Goal: Information Seeking & Learning: Learn about a topic

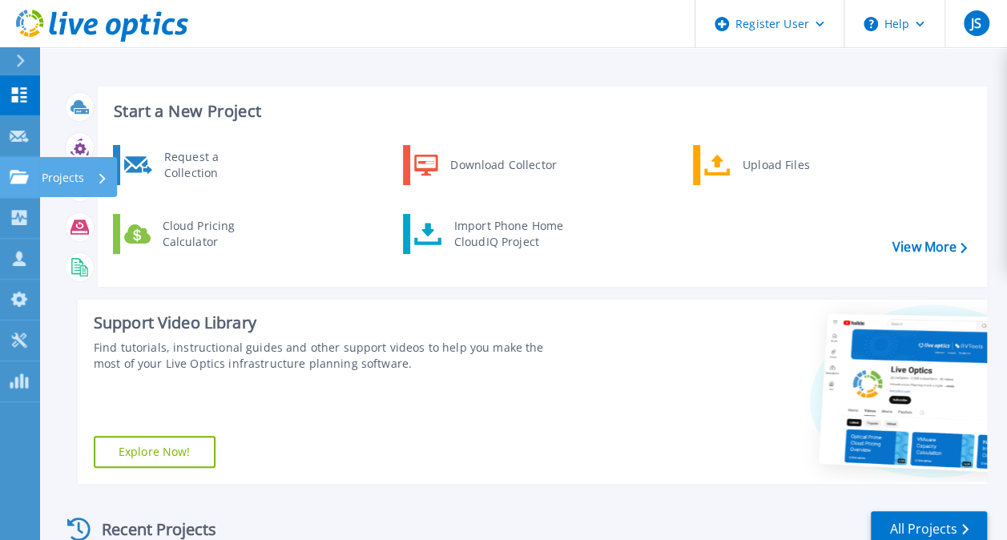
click at [13, 192] on link "Projects Projects" at bounding box center [20, 177] width 40 height 41
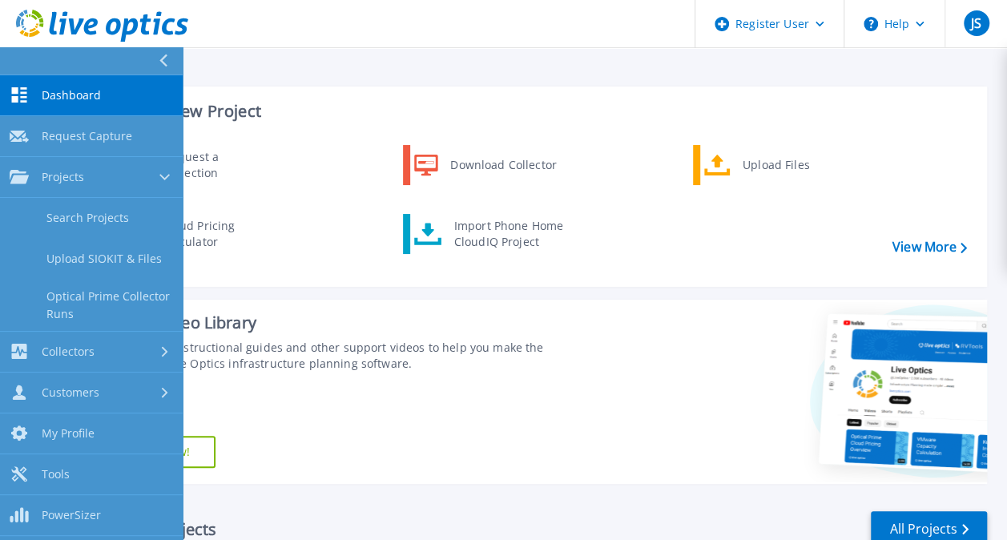
click at [111, 89] on link "Dashboard Dashboard" at bounding box center [91, 95] width 183 height 41
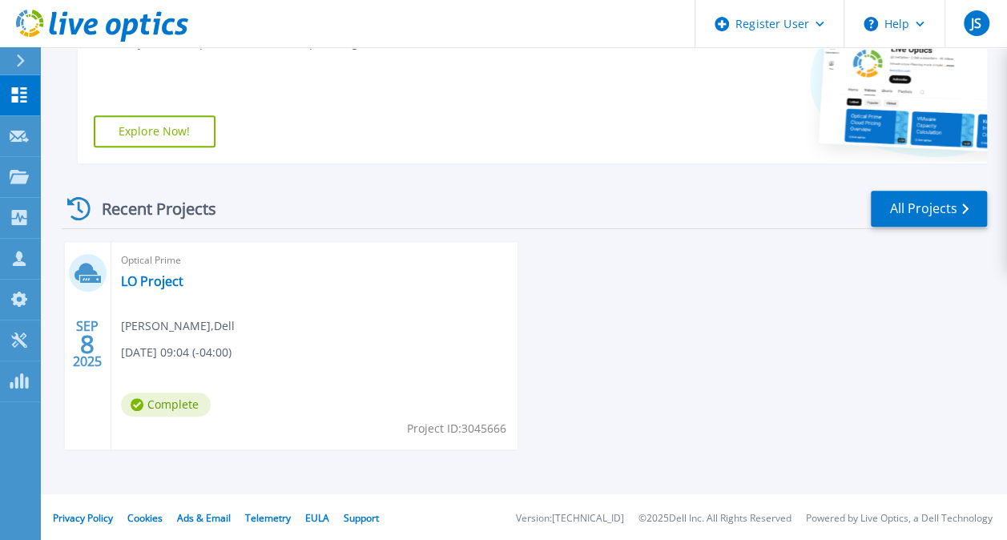
scroll to position [323, 0]
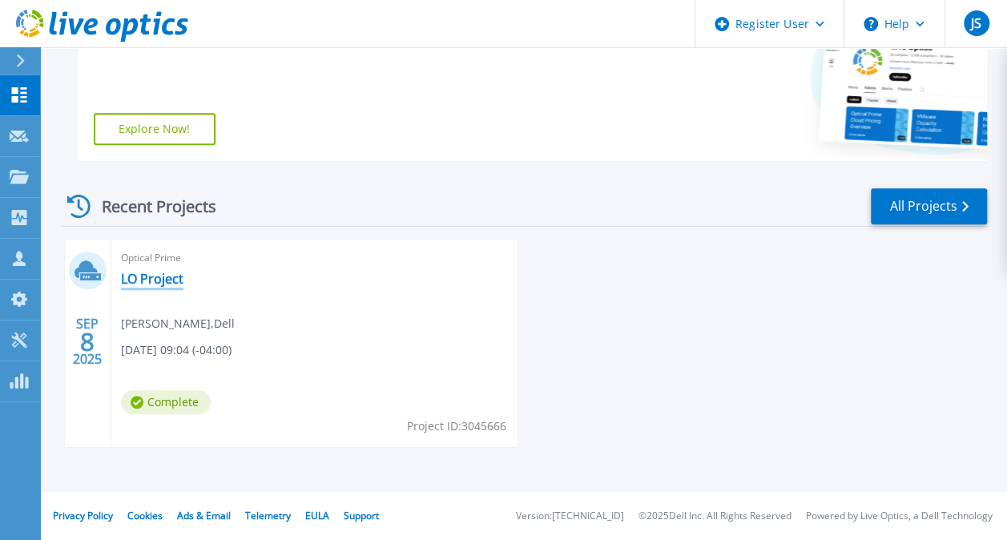
click at [154, 278] on link "LO Project" at bounding box center [152, 279] width 63 height 16
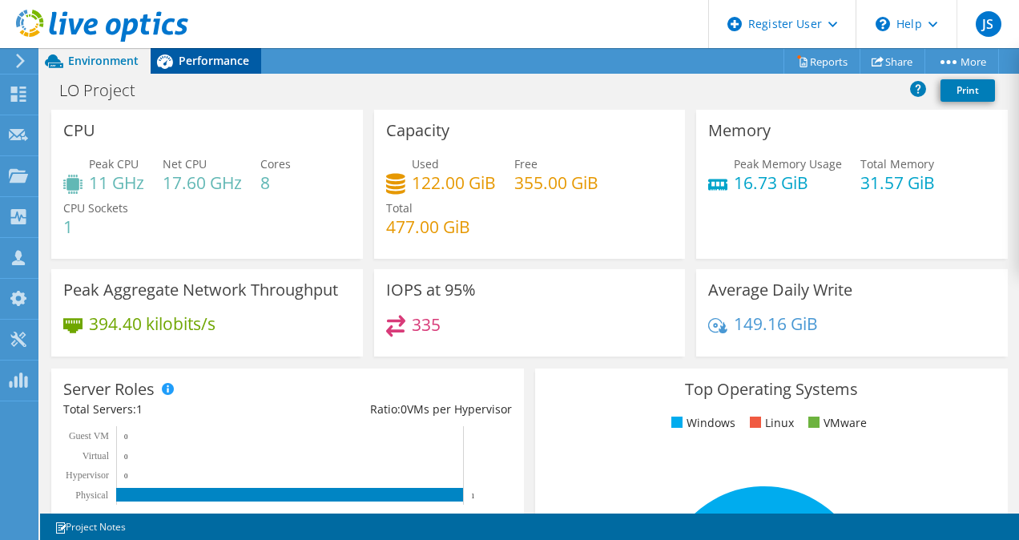
click at [226, 64] on span "Performance" at bounding box center [214, 60] width 71 height 15
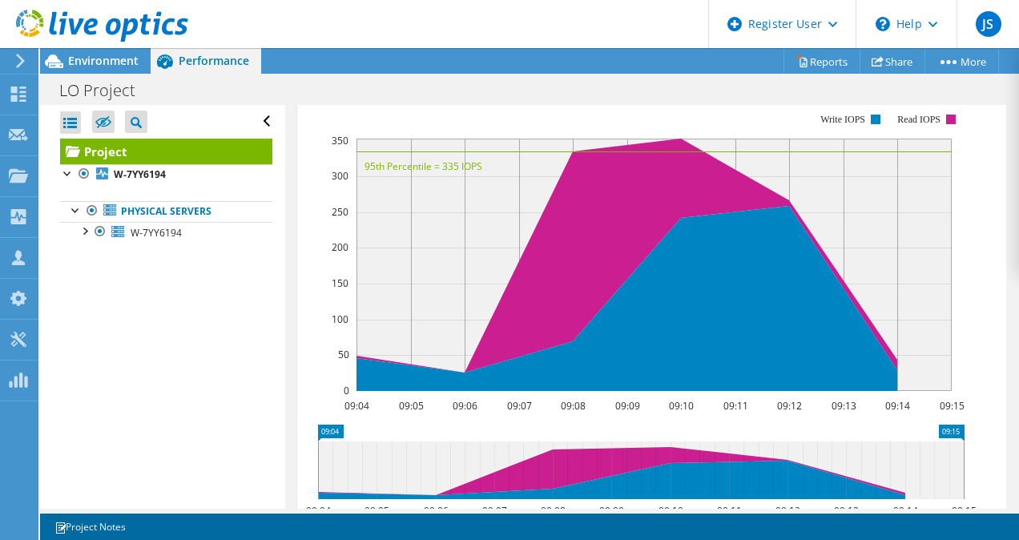
scroll to position [486, 0]
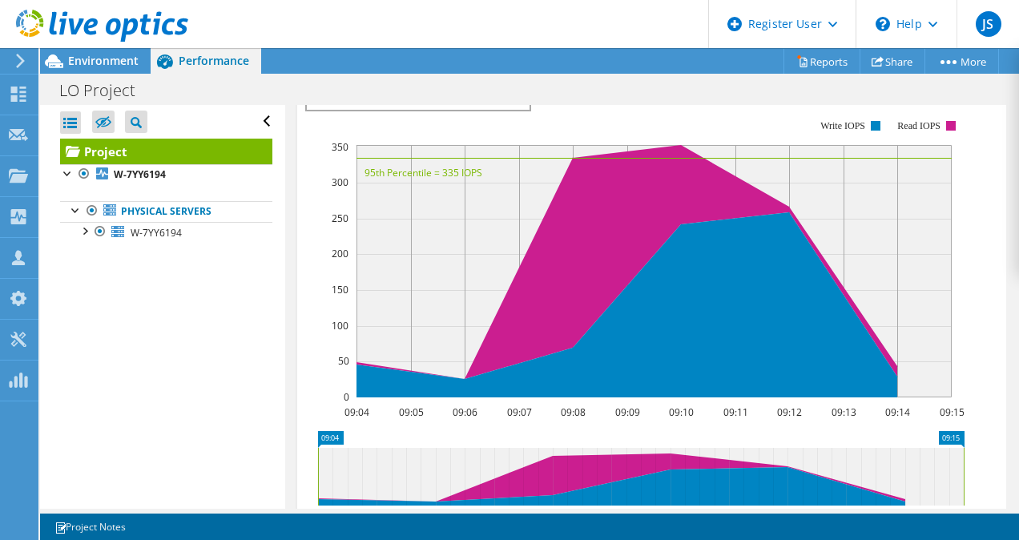
click at [832, 99] on div "LO Project Print" at bounding box center [529, 90] width 979 height 30
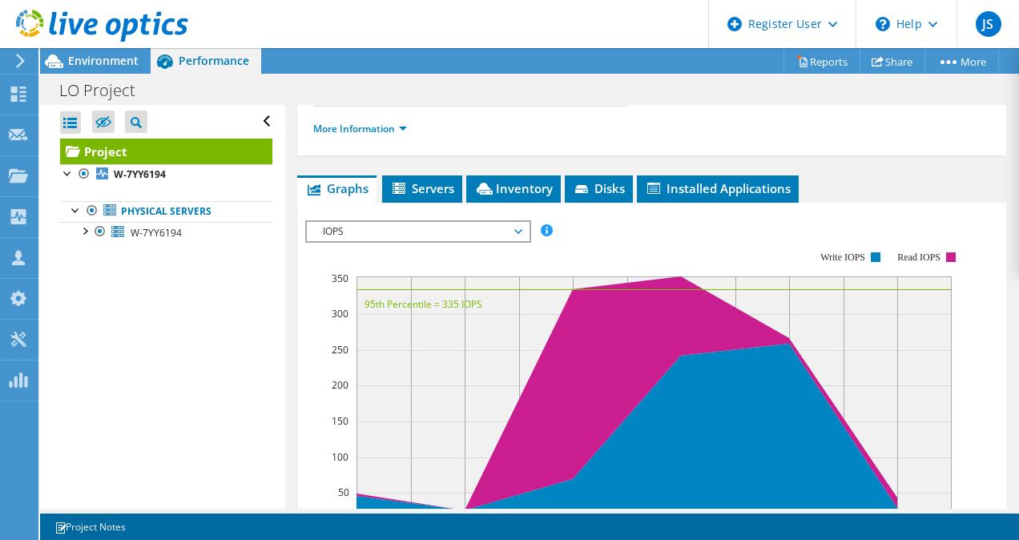
scroll to position [354, 0]
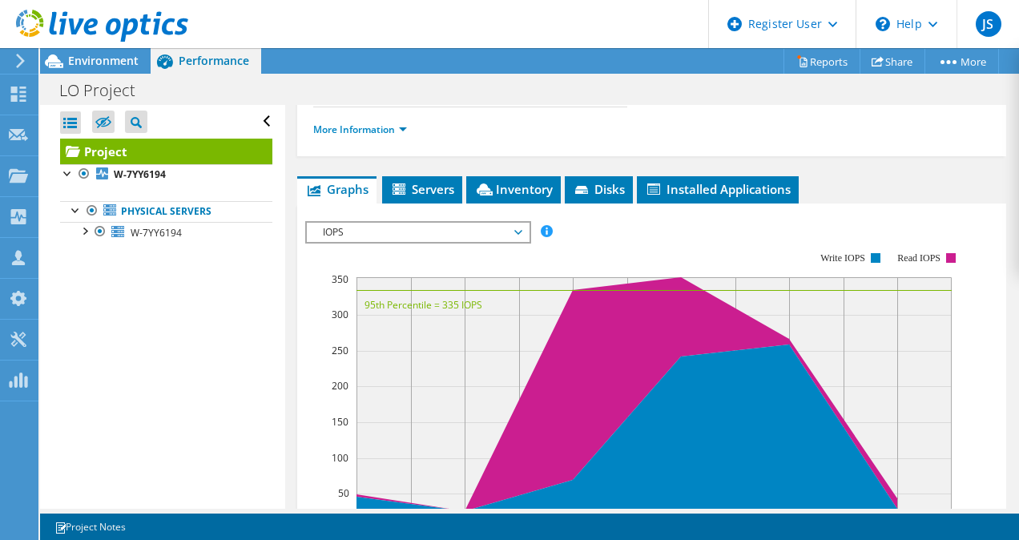
click at [434, 242] on span "IOPS" at bounding box center [418, 232] width 206 height 19
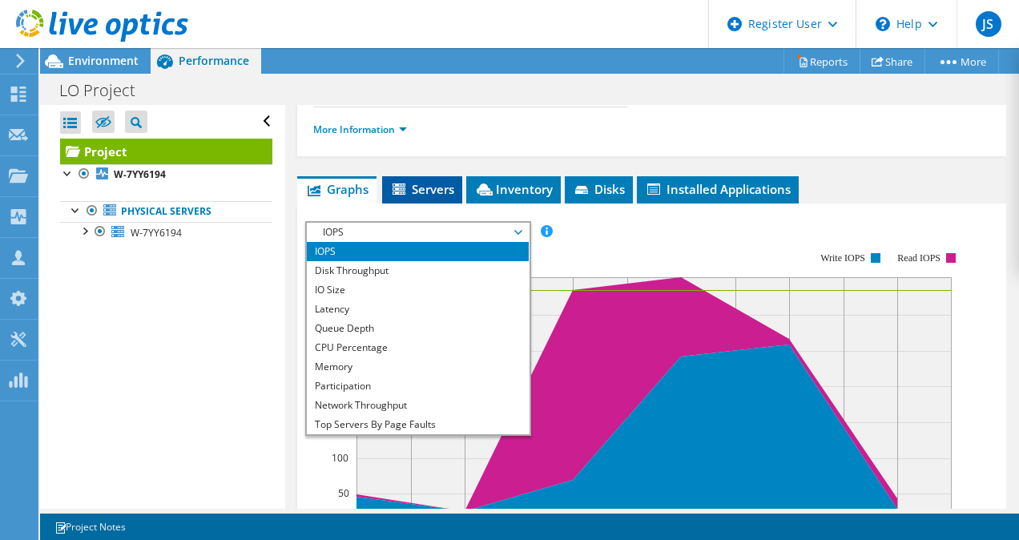
click at [430, 197] on span "Servers" at bounding box center [422, 189] width 64 height 16
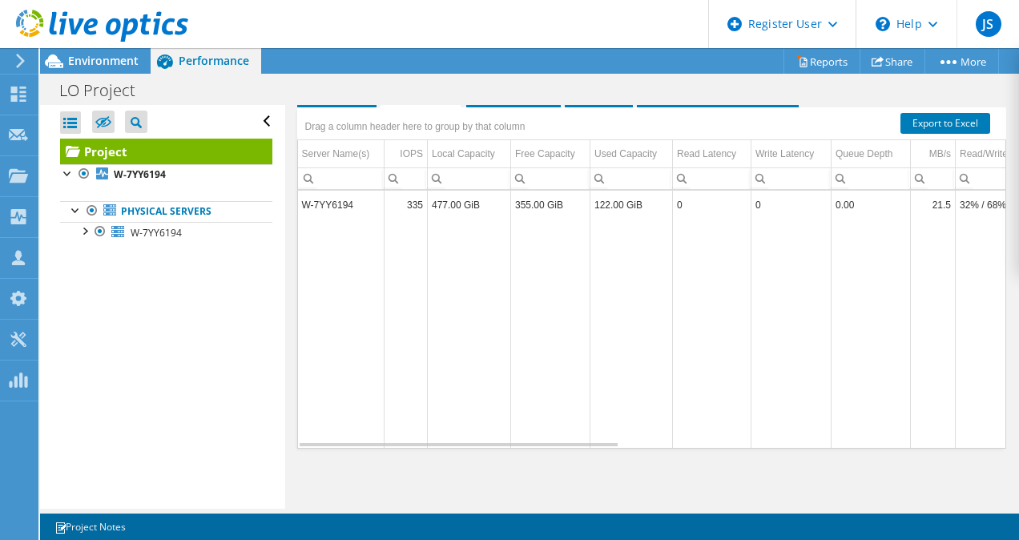
scroll to position [479, 0]
click at [502, 101] on span "Inventory" at bounding box center [513, 93] width 79 height 16
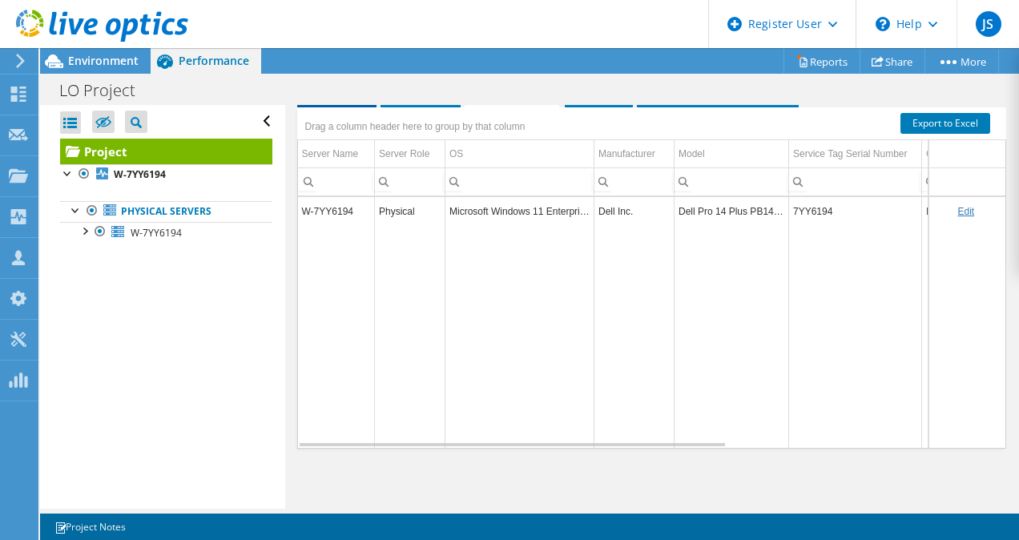
click at [364, 101] on span "Graphs" at bounding box center [336, 93] width 63 height 16
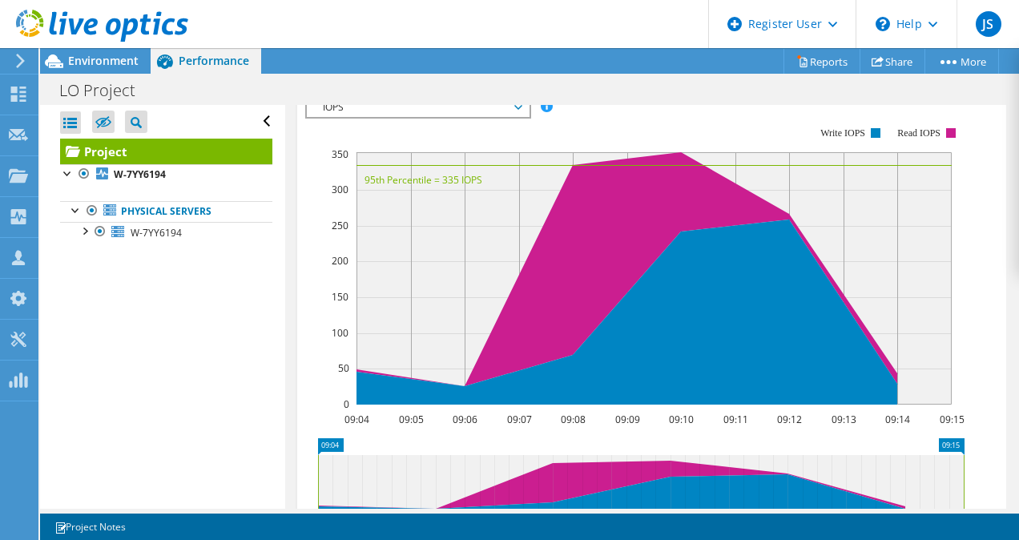
click at [409, 117] on span "IOPS" at bounding box center [418, 107] width 206 height 19
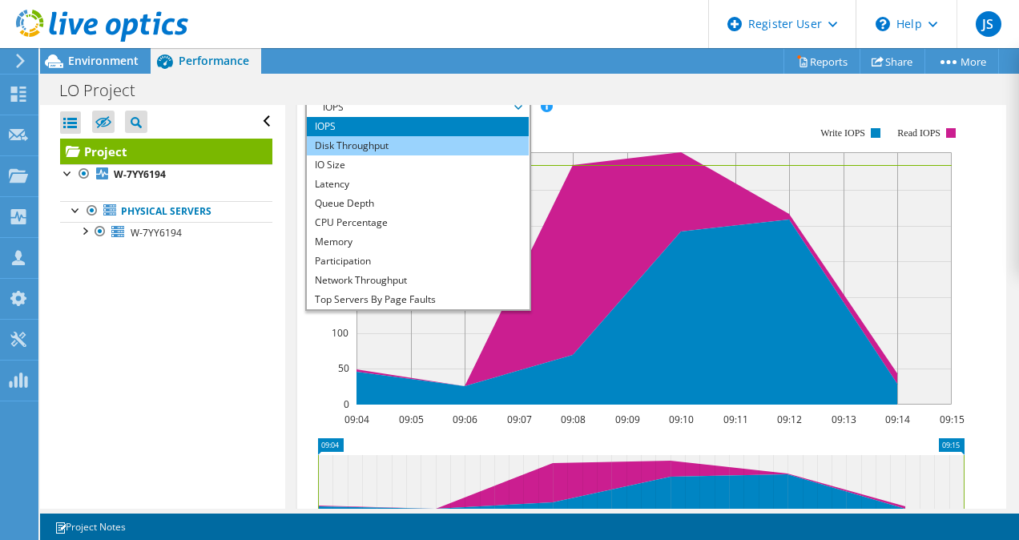
click at [405, 155] on li "Disk Throughput" at bounding box center [418, 145] width 222 height 19
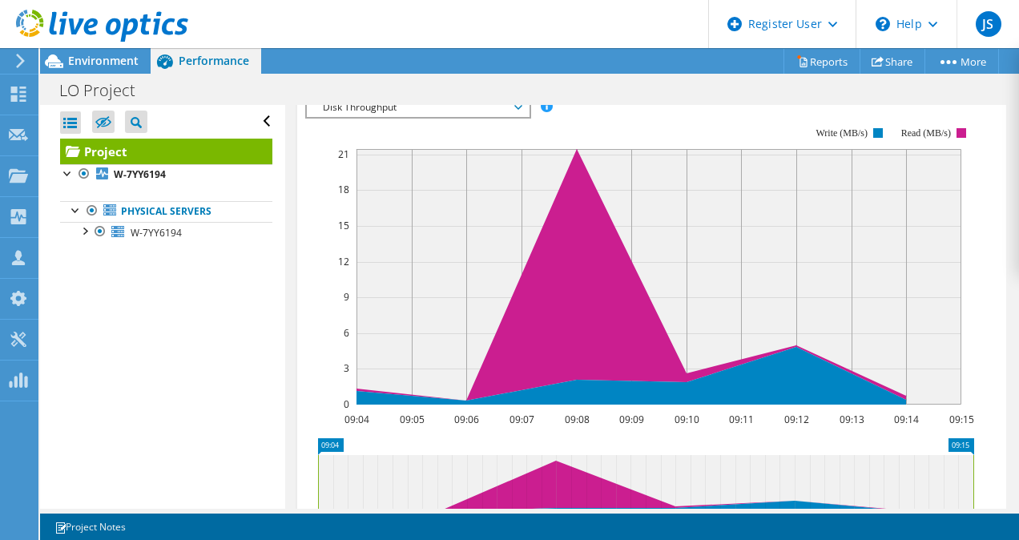
click at [458, 117] on span "Disk Throughput" at bounding box center [418, 107] width 206 height 19
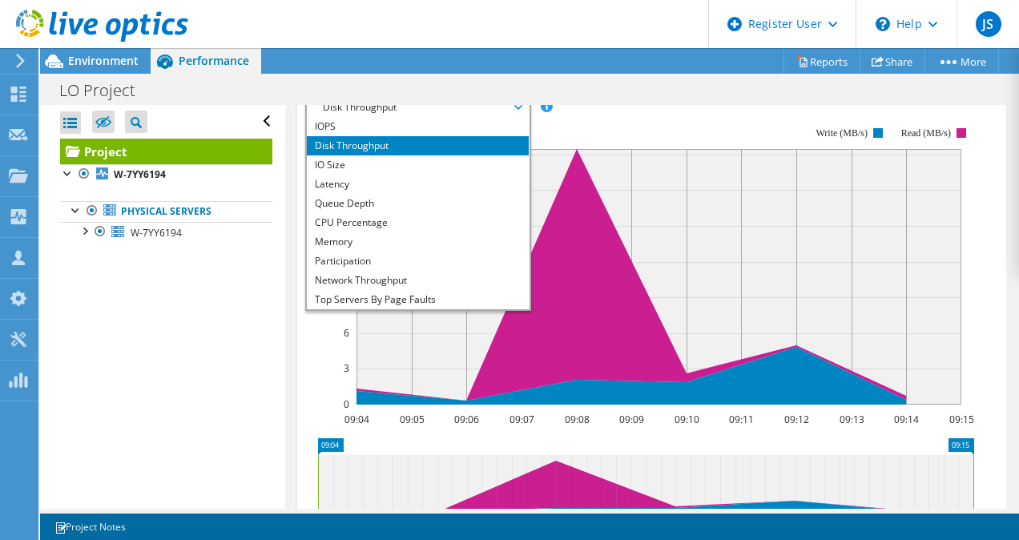
click at [441, 117] on span "Disk Throughput" at bounding box center [418, 107] width 206 height 19
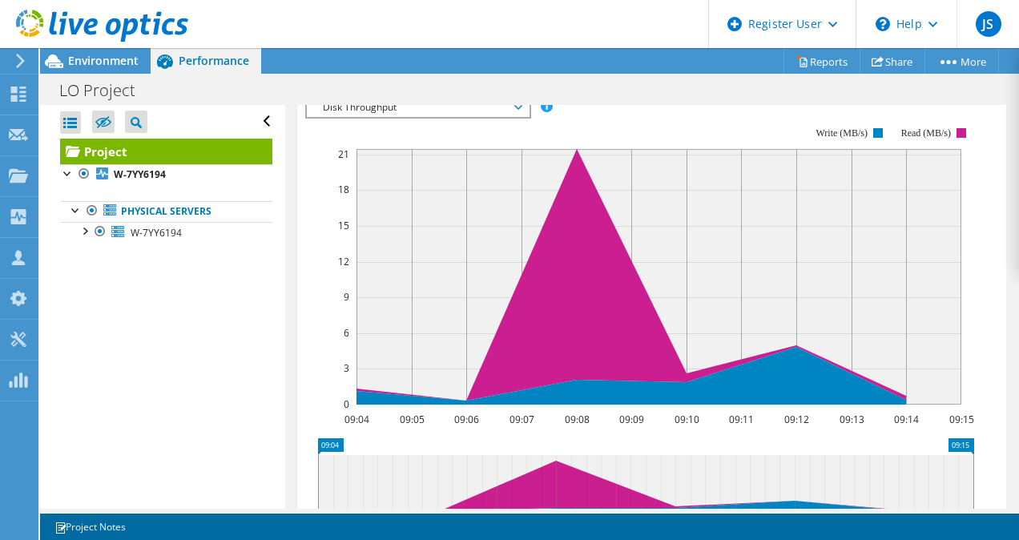
click at [441, 117] on span "Disk Throughput" at bounding box center [418, 107] width 206 height 19
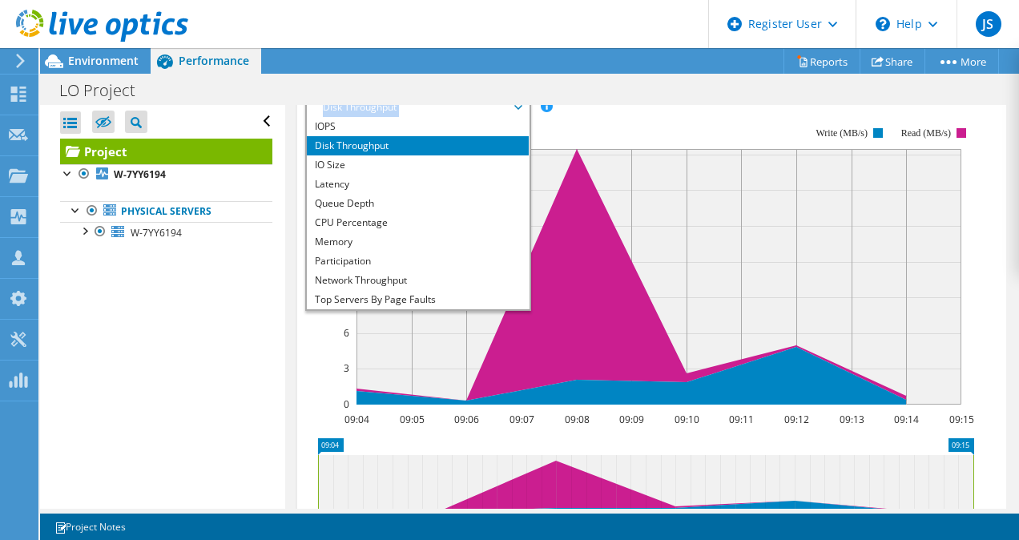
click at [441, 117] on span "Disk Throughput" at bounding box center [418, 107] width 206 height 19
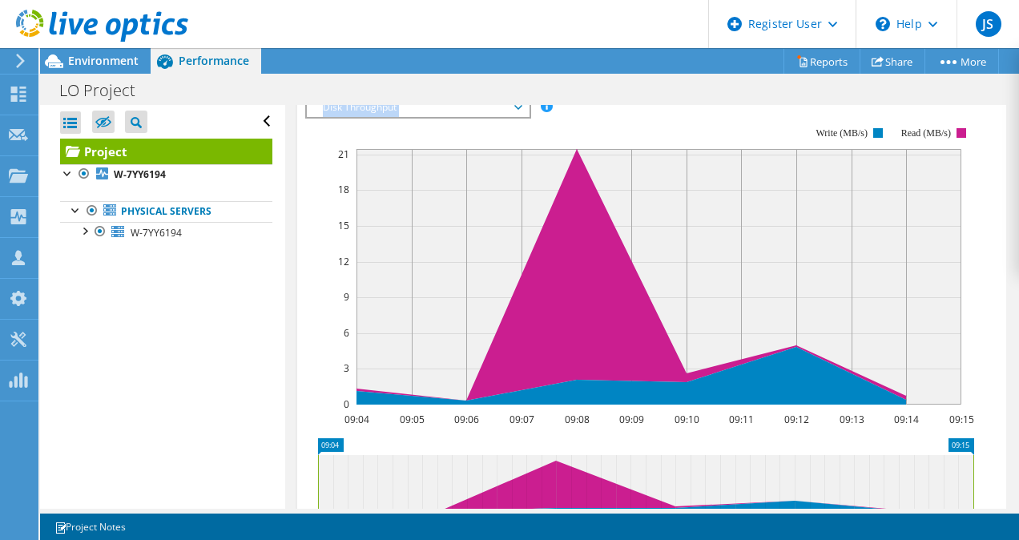
drag, startPoint x: 441, startPoint y: 147, endPoint x: 491, endPoint y: 158, distance: 51.5
click at [491, 117] on span "Disk Throughput" at bounding box center [418, 107] width 206 height 19
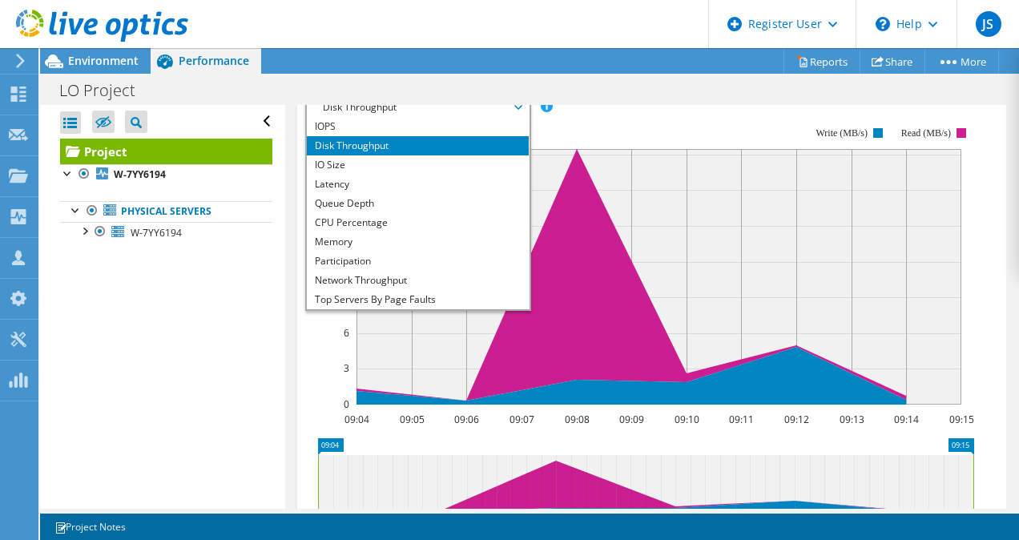
click at [433, 155] on li "Disk Throughput" at bounding box center [418, 145] width 222 height 19
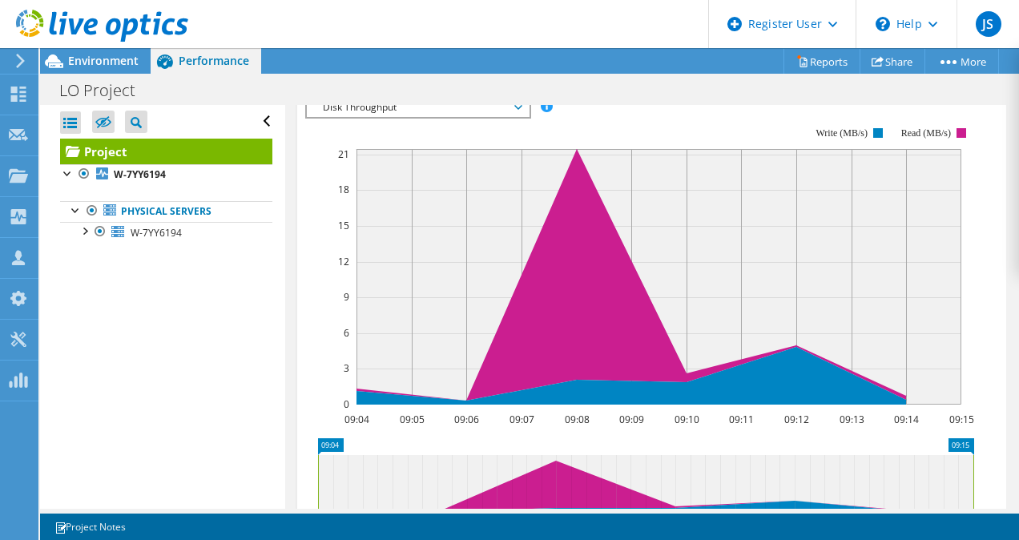
click at [451, 172] on rect at bounding box center [639, 266] width 669 height 321
click at [434, 117] on span "Disk Throughput" at bounding box center [418, 107] width 206 height 19
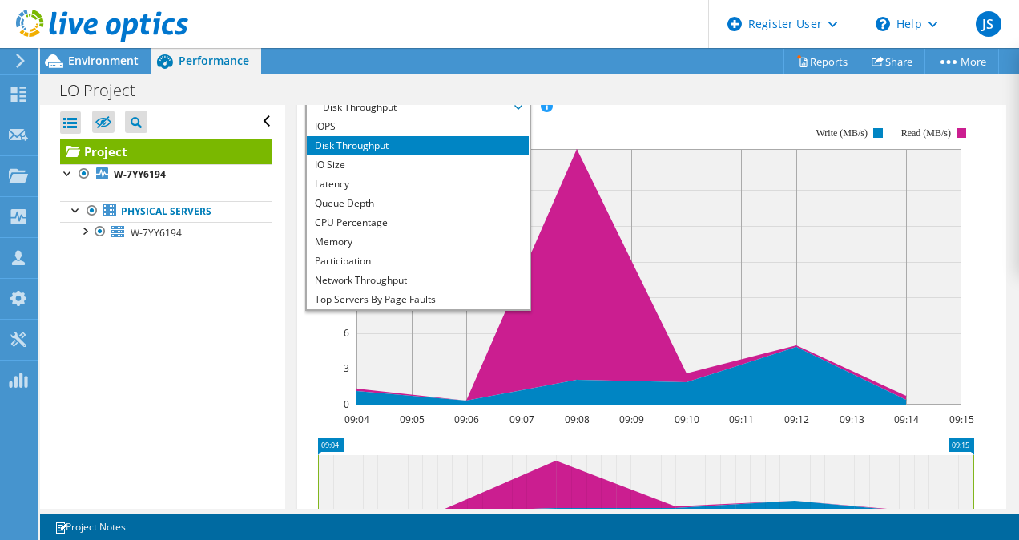
click at [472, 155] on li "Disk Throughput" at bounding box center [418, 145] width 222 height 19
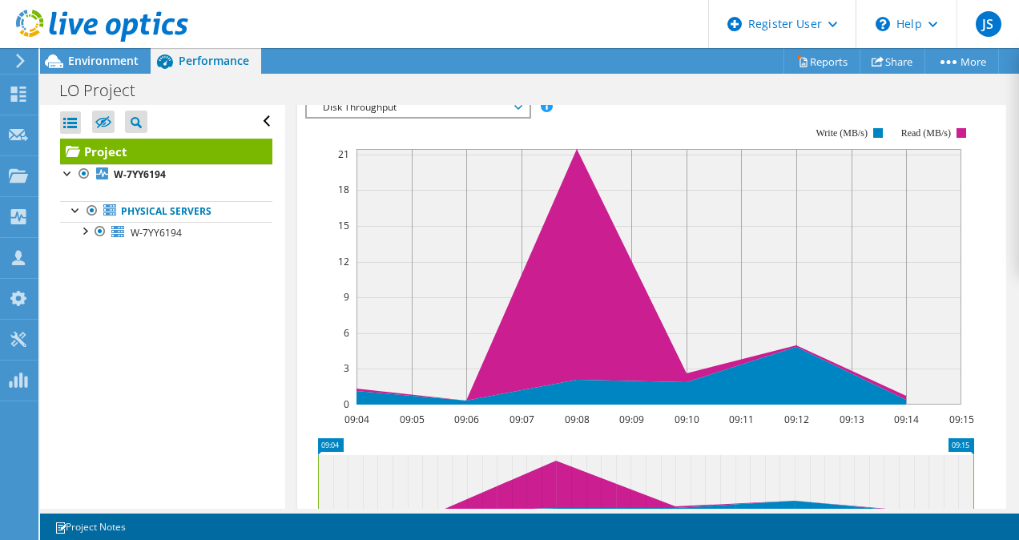
click at [463, 171] on rect at bounding box center [639, 266] width 669 height 321
click at [452, 119] on div "Disk Throughput IOPS Disk Throughput IO Size Latency Queue Depth CPU Percentage…" at bounding box center [418, 107] width 226 height 22
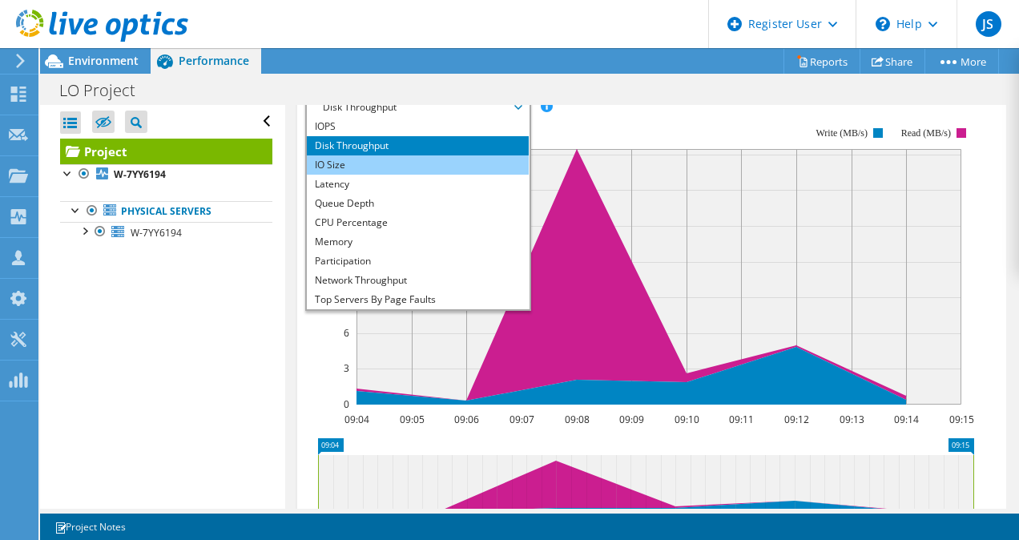
click at [441, 175] on li "IO Size" at bounding box center [418, 164] width 222 height 19
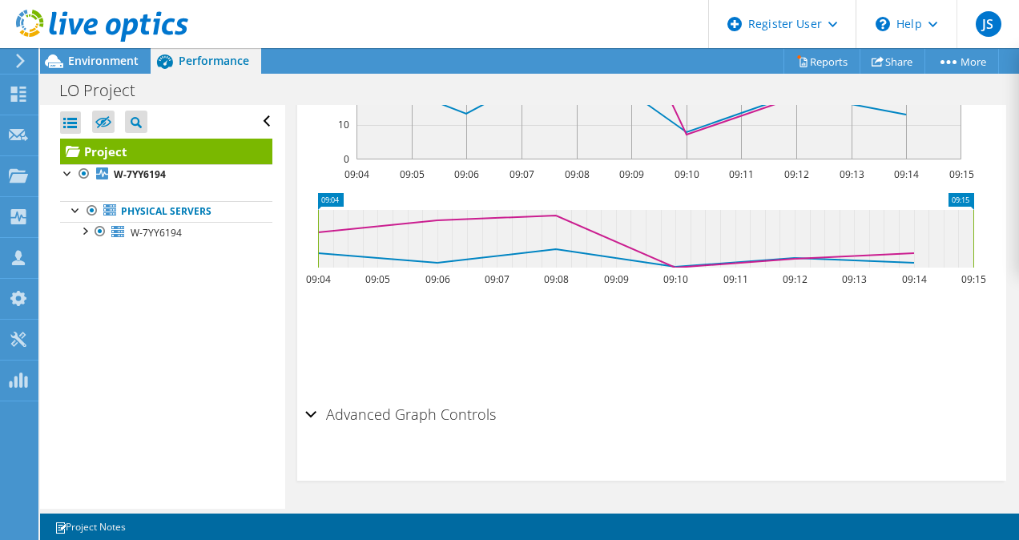
scroll to position [771, 0]
click at [337, 418] on h2 "Advanced Graph Controls" at bounding box center [400, 414] width 191 height 32
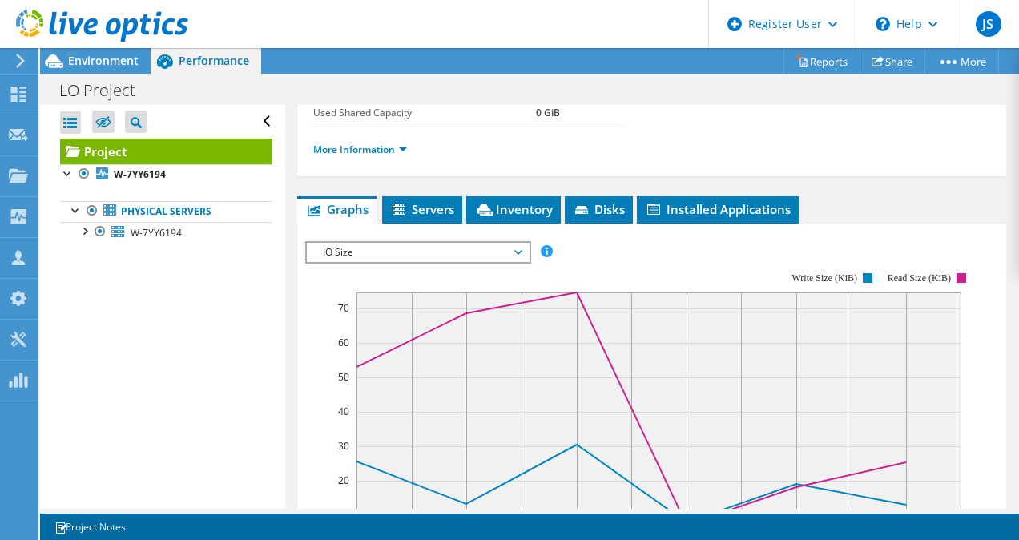
scroll to position [331, 0]
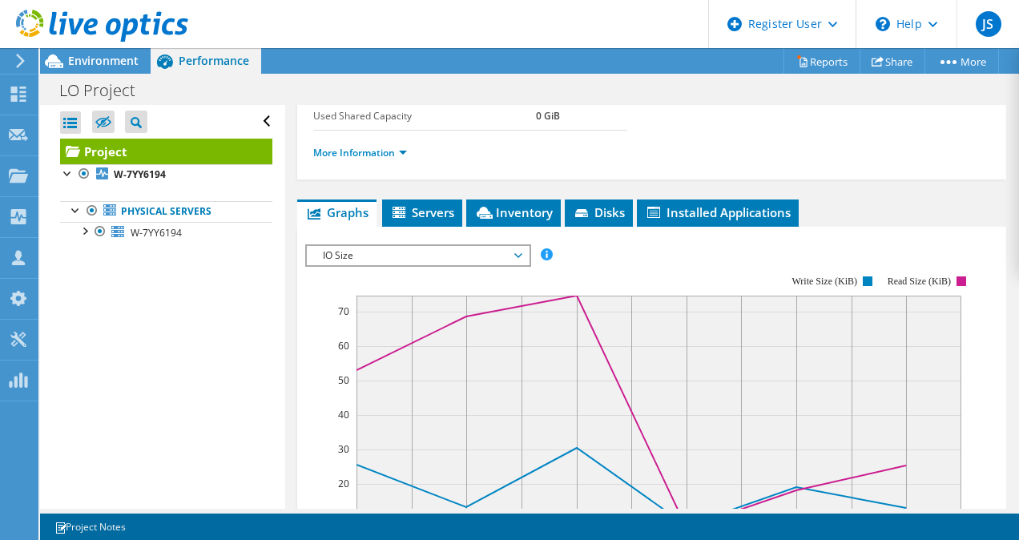
click at [414, 265] on span "IO Size" at bounding box center [418, 255] width 206 height 19
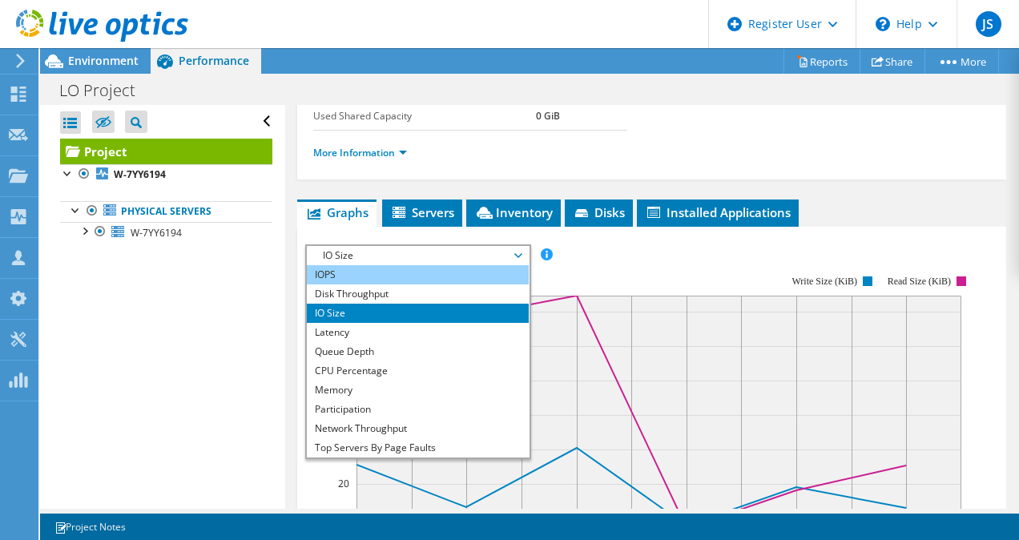
click at [407, 284] on li "IOPS" at bounding box center [418, 274] width 222 height 19
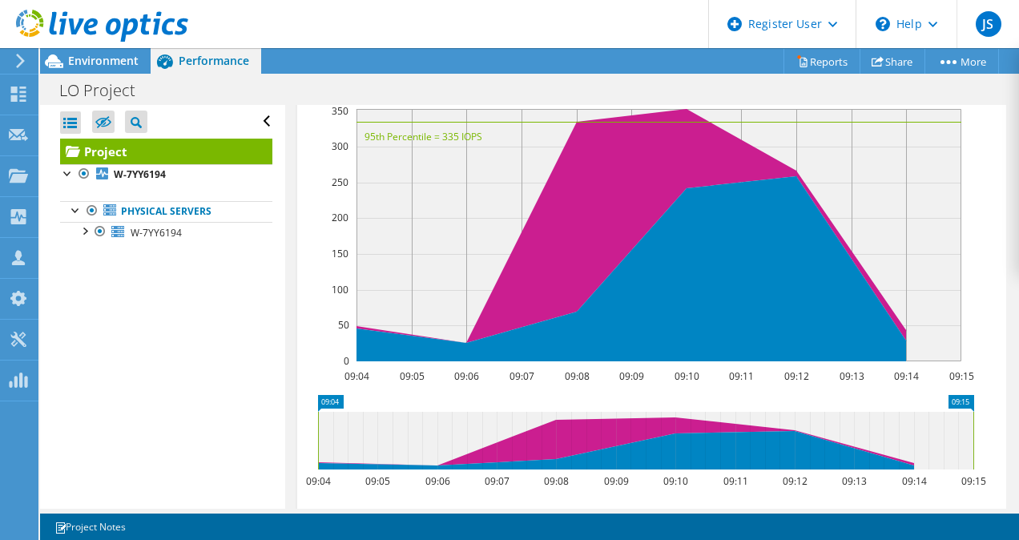
scroll to position [492, 0]
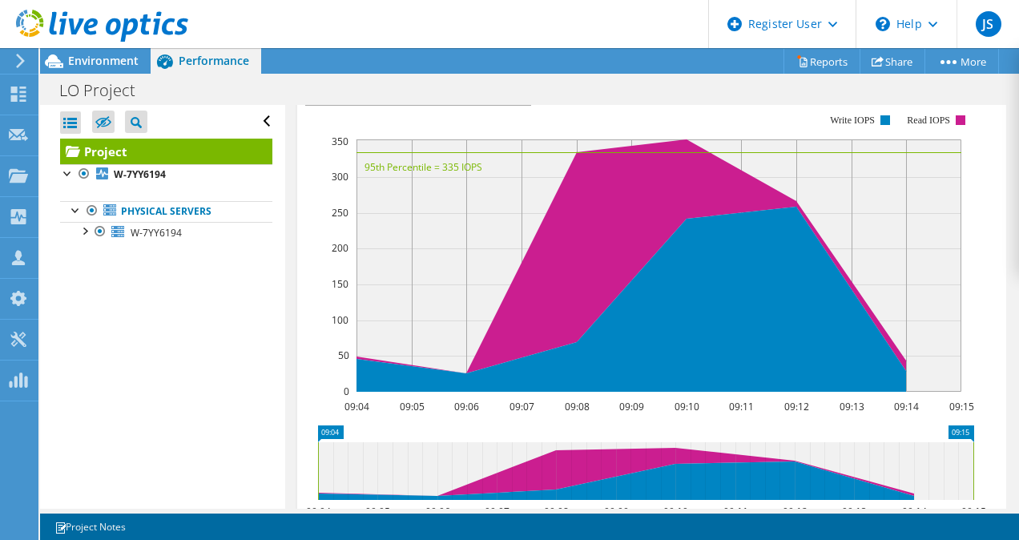
click at [496, 104] on span "IOPS" at bounding box center [418, 94] width 206 height 19
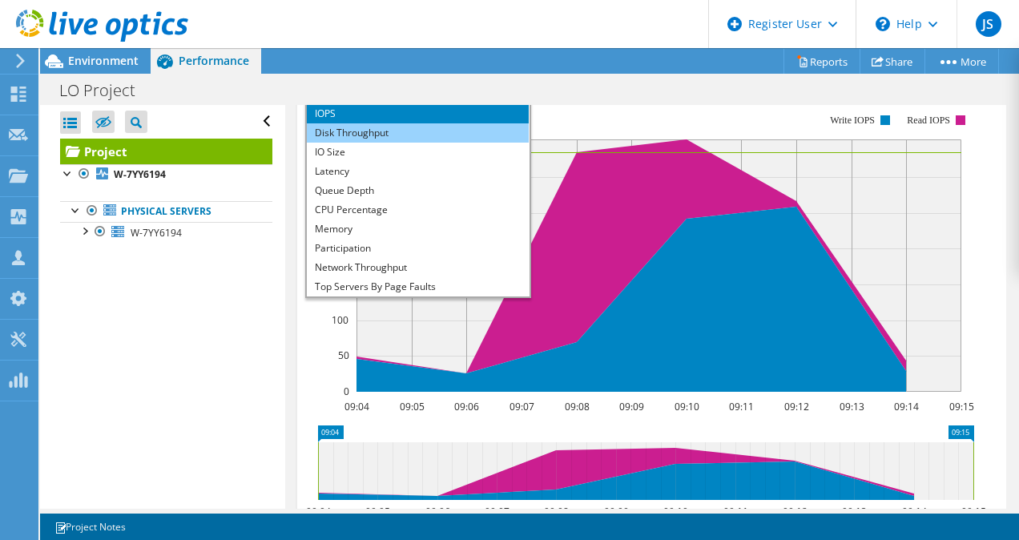
click at [449, 143] on li "Disk Throughput" at bounding box center [418, 132] width 222 height 19
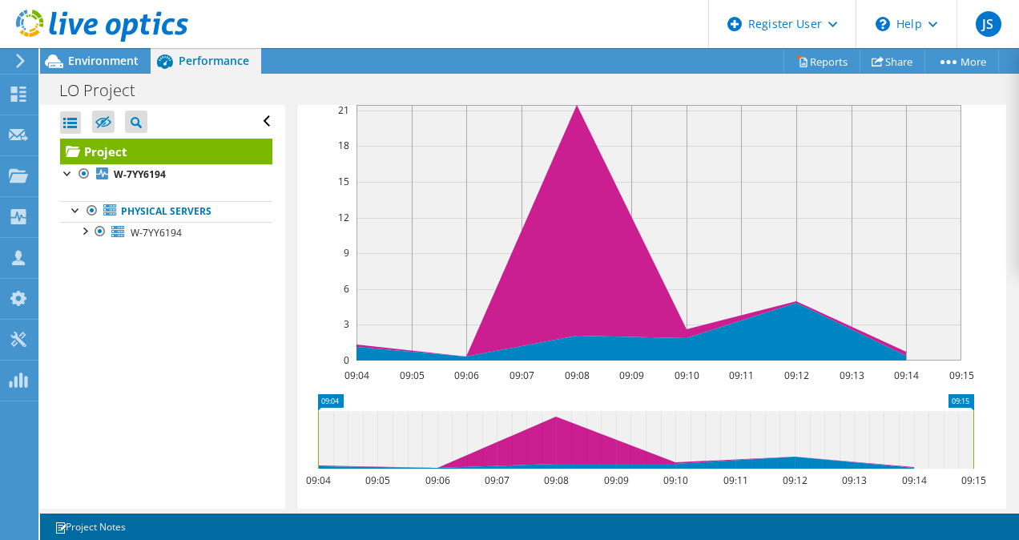
scroll to position [511, 0]
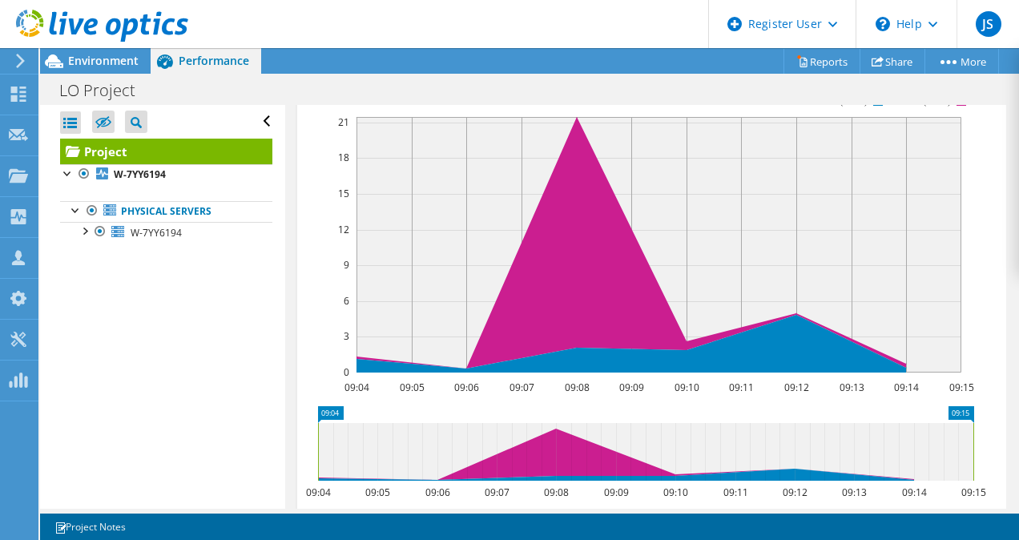
click at [494, 85] on span "Disk Throughput" at bounding box center [418, 75] width 206 height 19
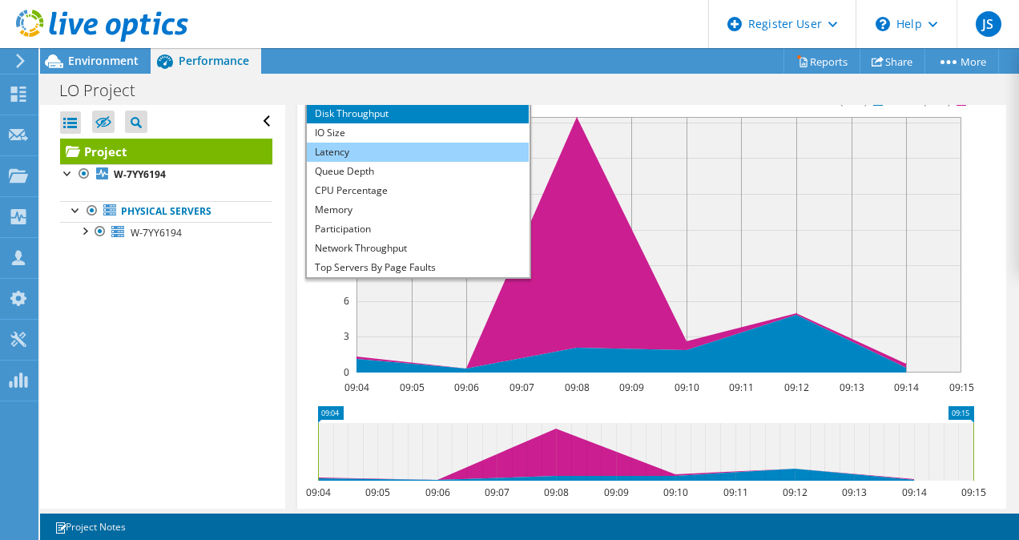
click at [454, 162] on li "Latency" at bounding box center [418, 152] width 222 height 19
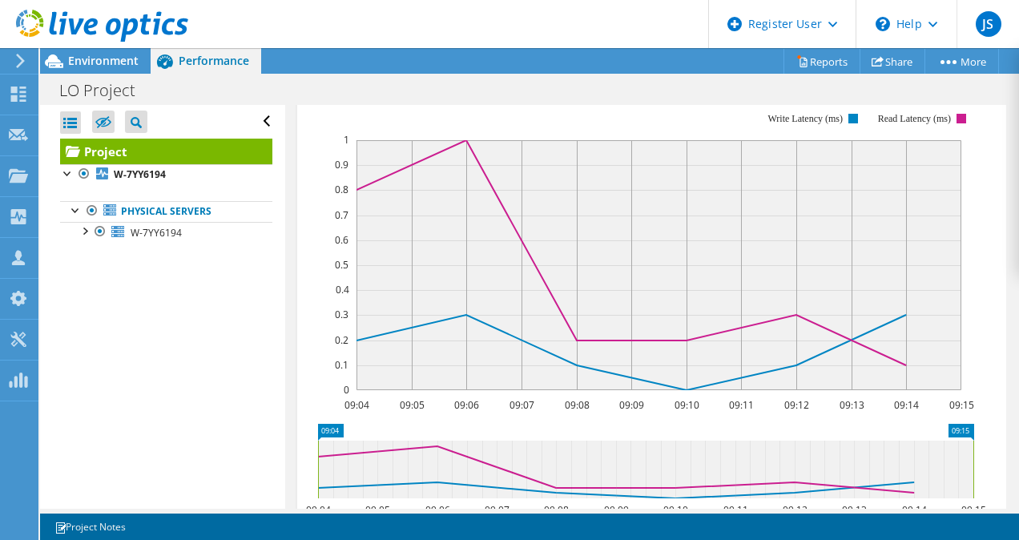
scroll to position [494, 0]
click at [484, 104] on div "Latency IOPS Disk Throughput IO Size Latency Queue Depth CPU Percentage Memory …" at bounding box center [418, 93] width 226 height 22
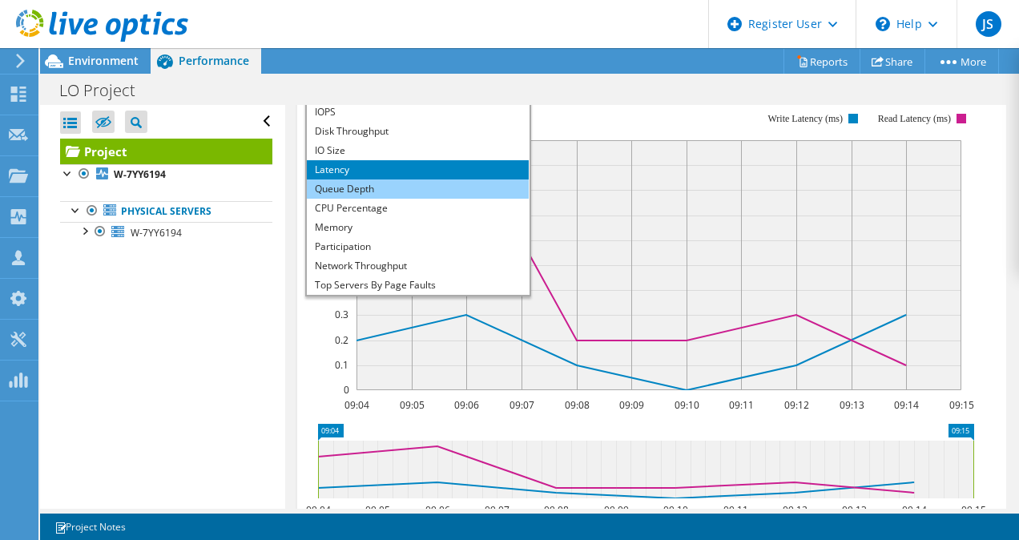
click at [445, 199] on li "Queue Depth" at bounding box center [418, 188] width 222 height 19
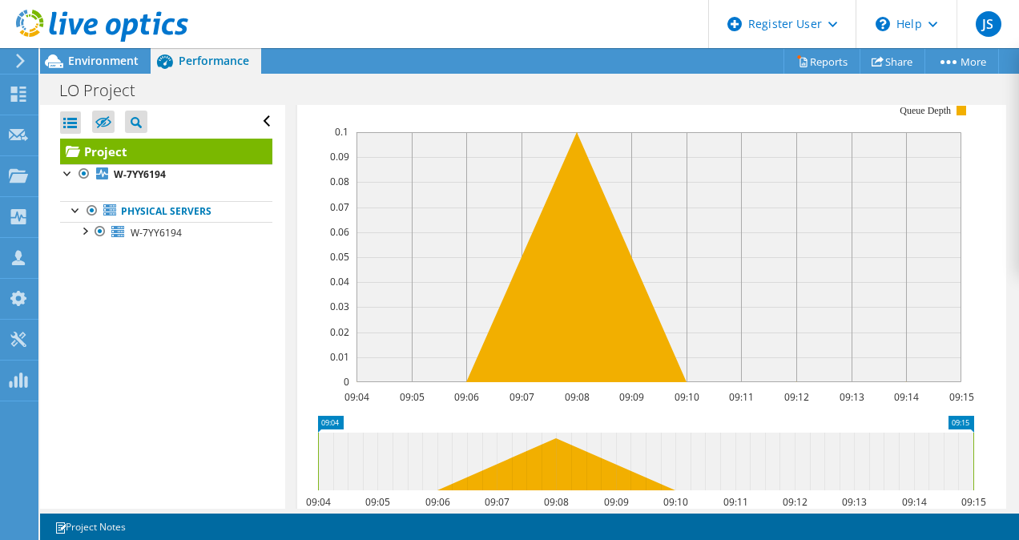
scroll to position [492, 0]
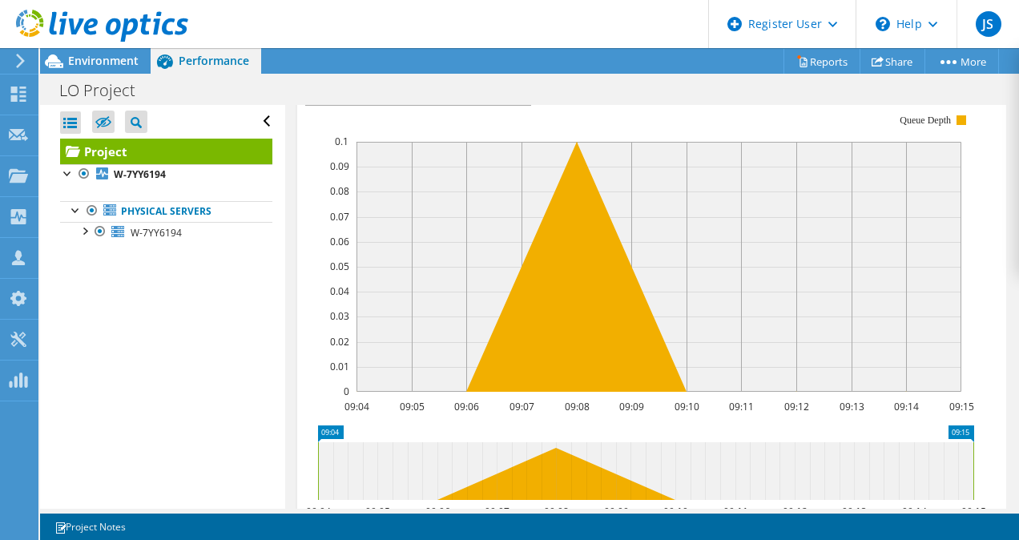
click at [494, 104] on span "Queue Depth" at bounding box center [418, 94] width 206 height 19
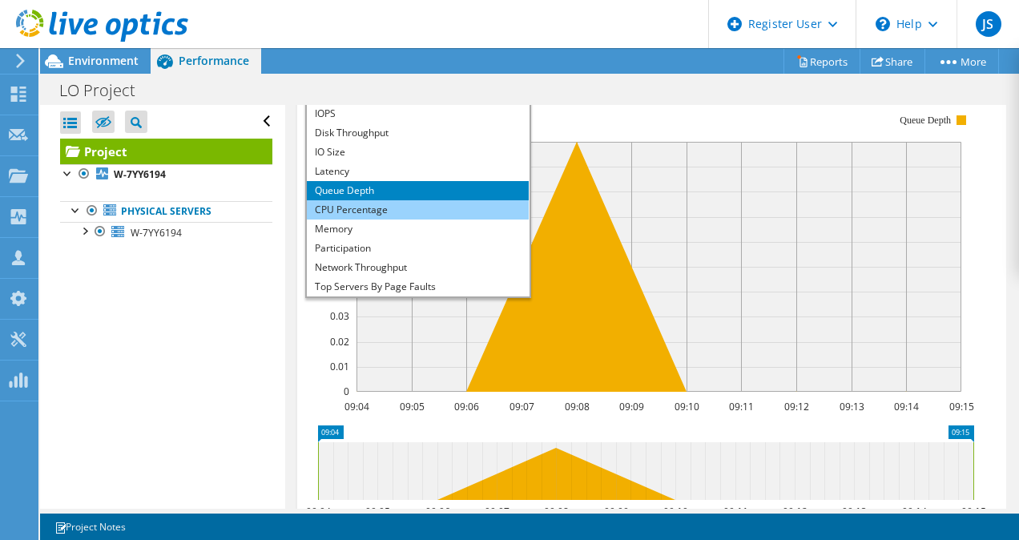
click at [452, 220] on li "CPU Percentage" at bounding box center [418, 209] width 222 height 19
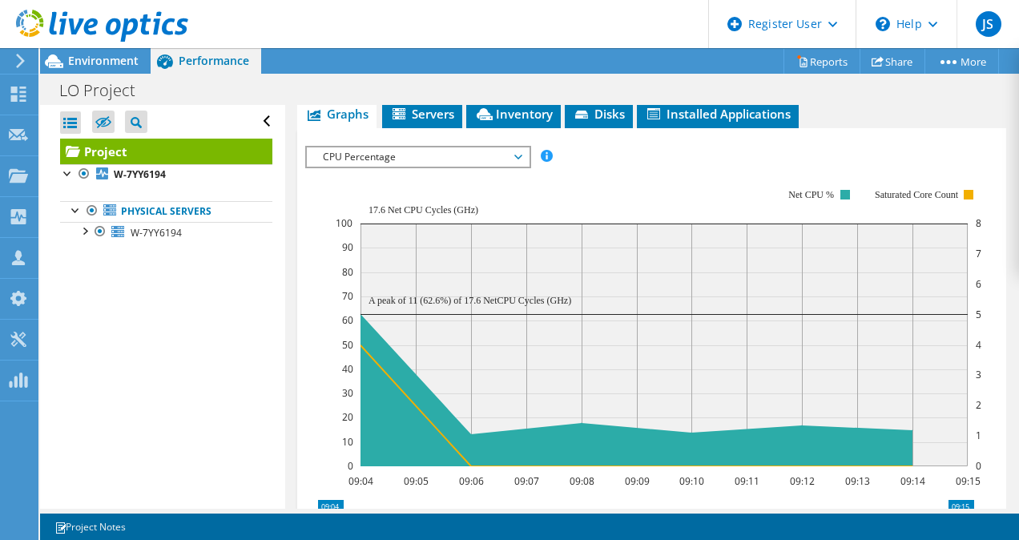
scroll to position [430, 0]
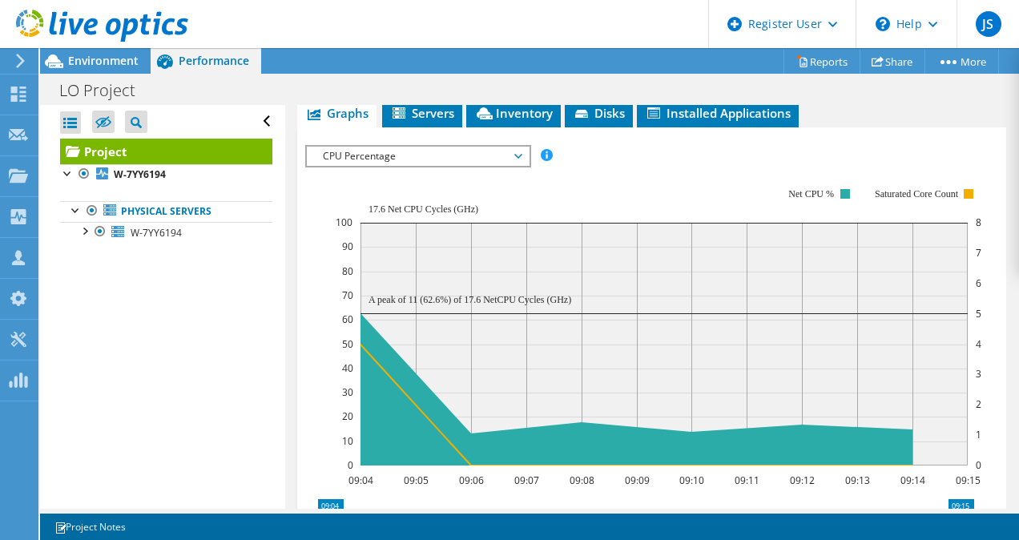
click at [484, 166] on span "CPU Percentage" at bounding box center [418, 156] width 206 height 19
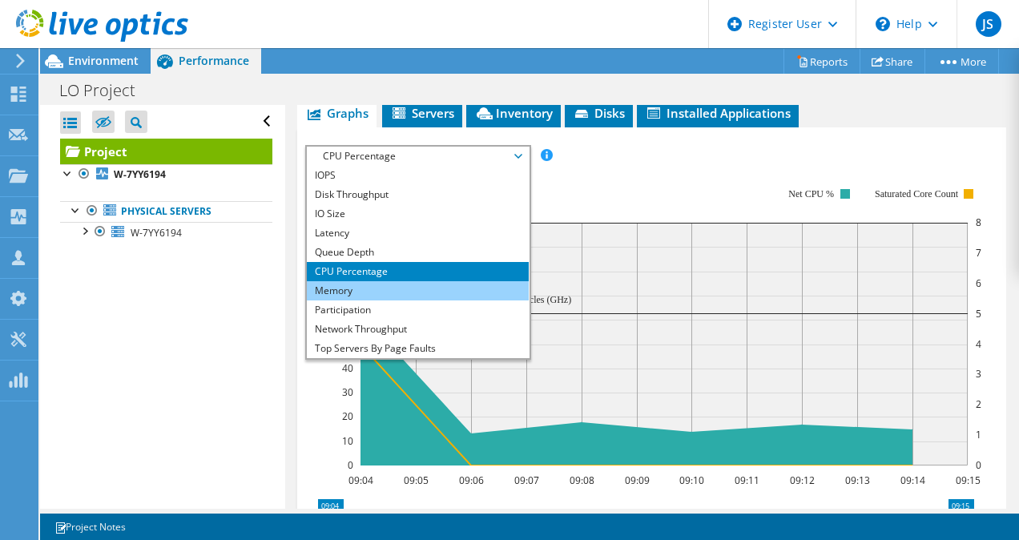
click at [447, 300] on li "Memory" at bounding box center [418, 290] width 222 height 19
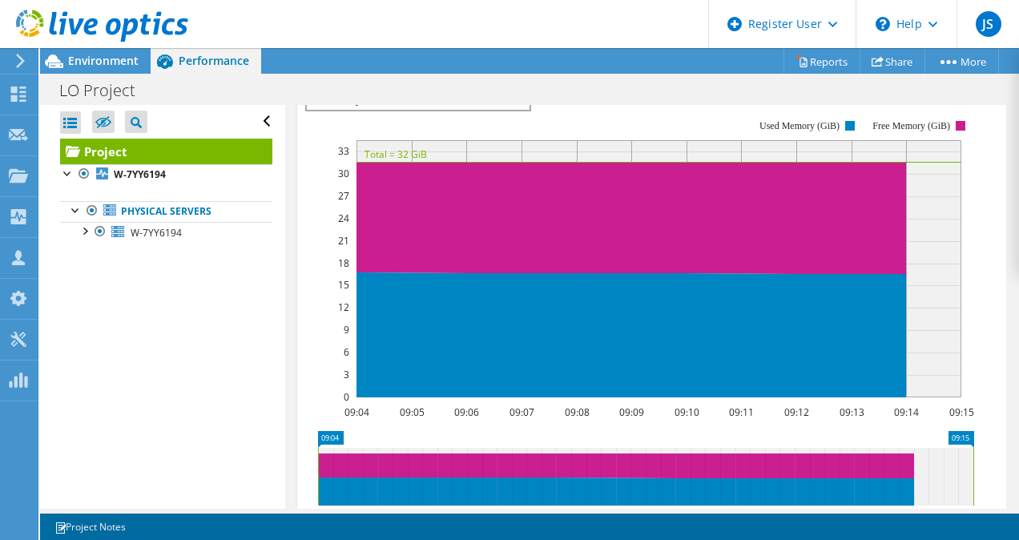
scroll to position [485, 0]
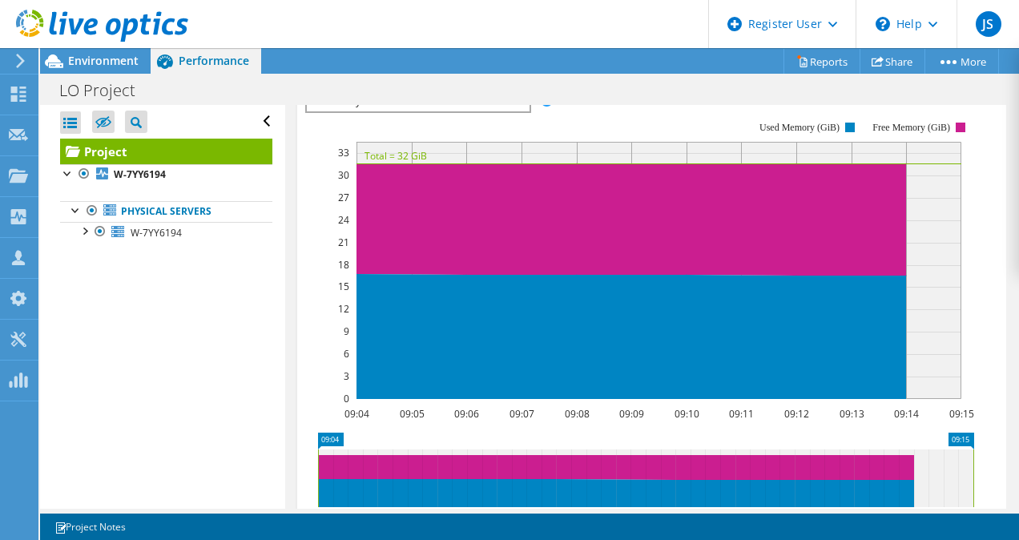
click at [517, 111] on span "Memory" at bounding box center [418, 101] width 206 height 19
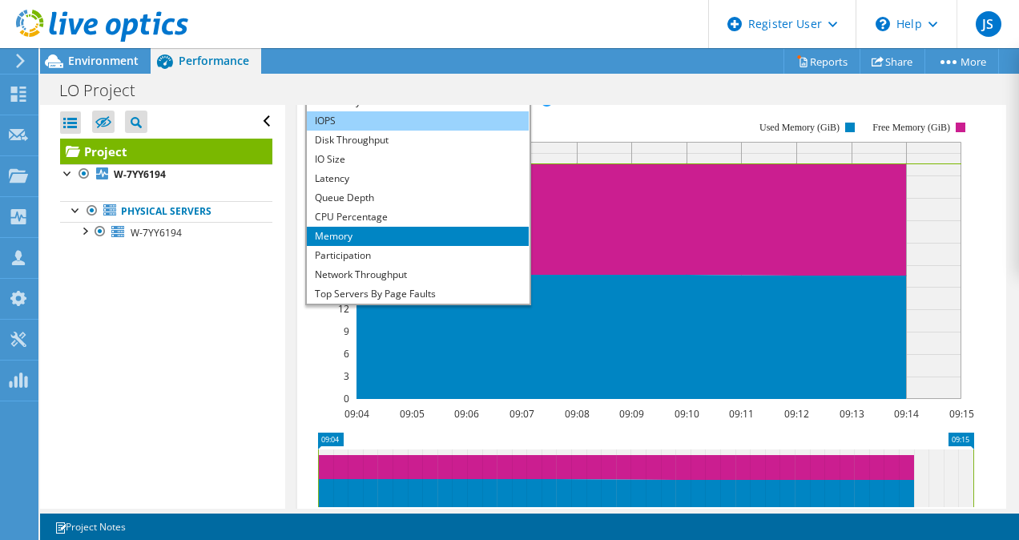
click at [440, 131] on li "IOPS" at bounding box center [418, 120] width 222 height 19
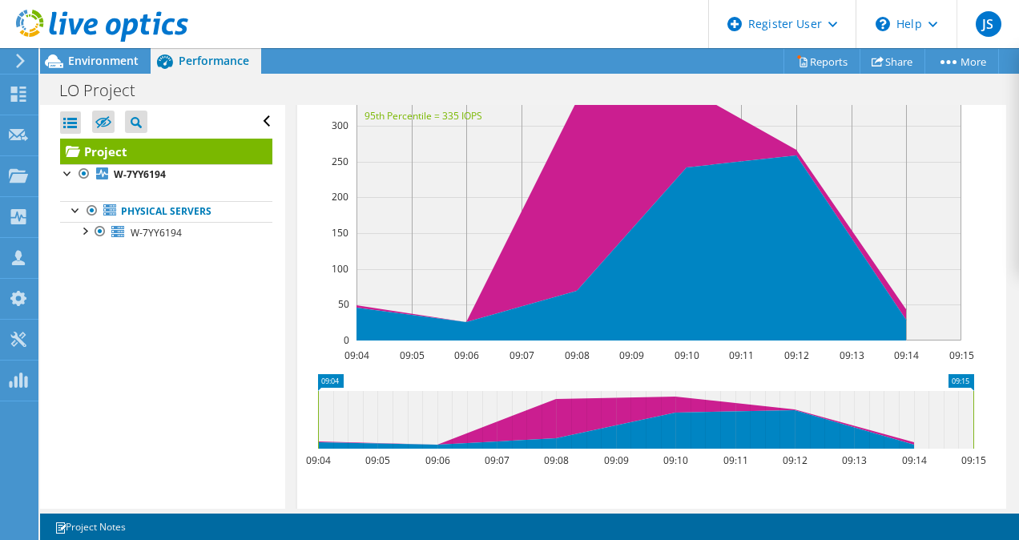
scroll to position [545, 0]
